Goal: Navigation & Orientation: Go to known website

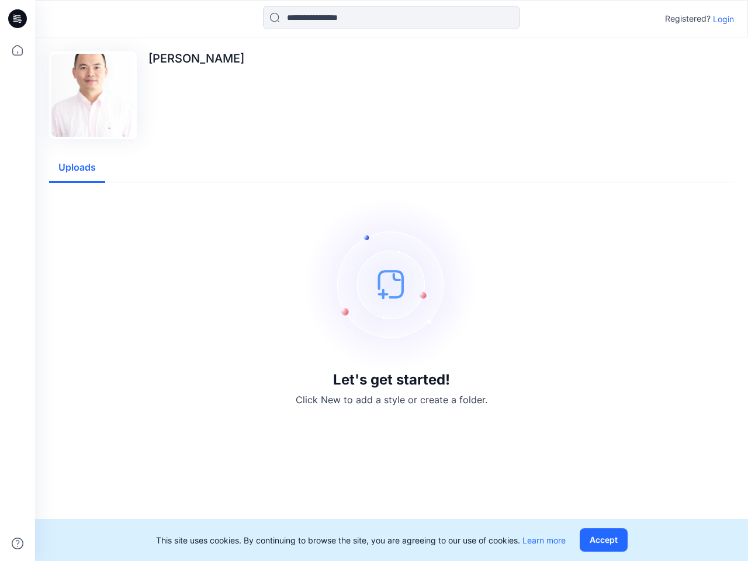
click at [374, 281] on img at bounding box center [391, 283] width 175 height 175
click at [18, 19] on icon at bounding box center [19, 19] width 5 height 1
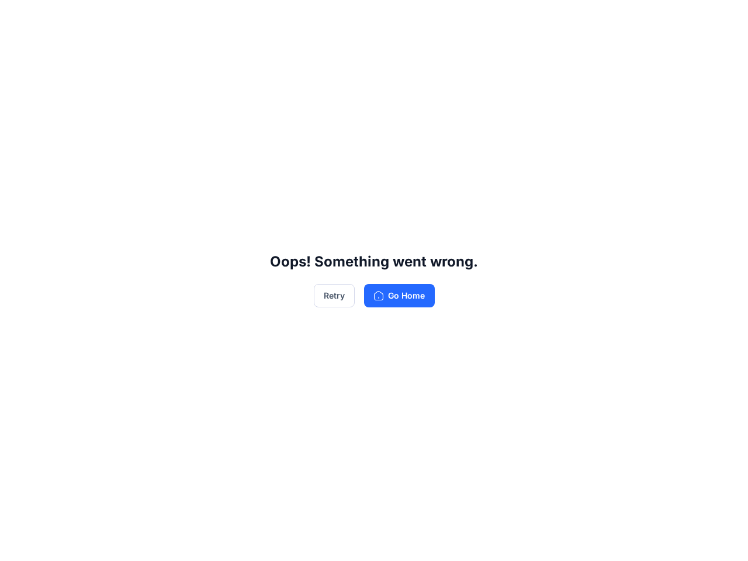
click at [18, 50] on div "Oops! Something went wrong. Retry Go Home" at bounding box center [374, 280] width 748 height 561
click at [18, 544] on div "Oops! Something went wrong. Retry Go Home" at bounding box center [374, 280] width 748 height 561
click at [392, 18] on div "Oops! Something went wrong. Retry Go Home" at bounding box center [374, 280] width 748 height 561
click at [724, 19] on div "Oops! Something went wrong. Retry Go Home" at bounding box center [374, 280] width 748 height 561
click at [77, 168] on div "Oops! Something went wrong. Retry Go Home" at bounding box center [374, 280] width 748 height 561
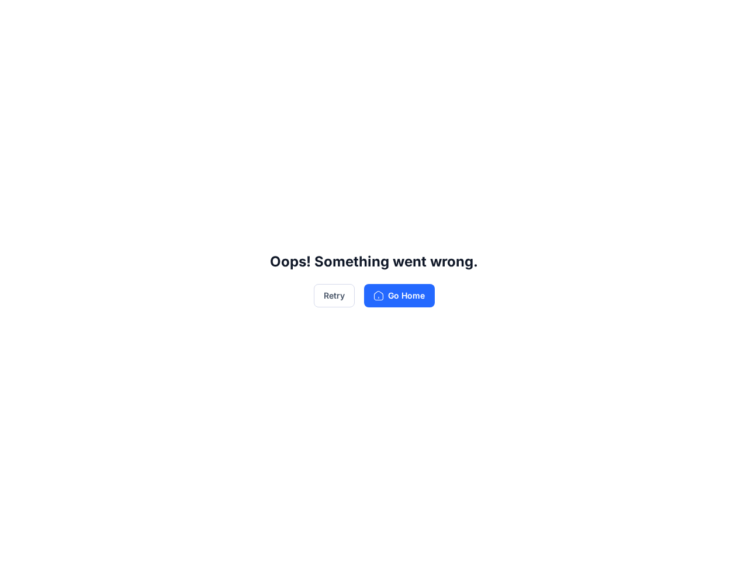
click at [606, 540] on div "Oops! Something went wrong. Retry Go Home" at bounding box center [374, 280] width 748 height 561
